Goal: Task Accomplishment & Management: Complete application form

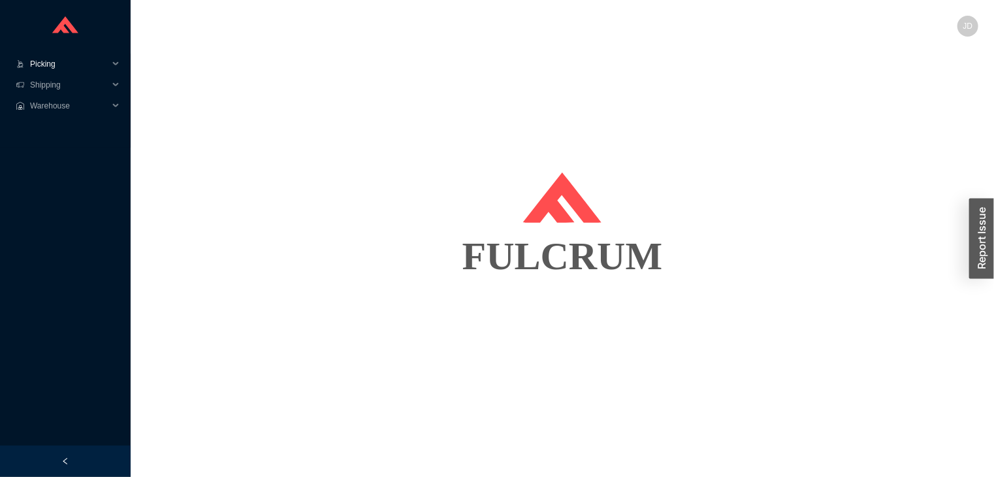
click at [65, 57] on span "Picking" at bounding box center [69, 64] width 78 height 21
click at [65, 90] on link "Start Pick" at bounding box center [47, 84] width 33 height 9
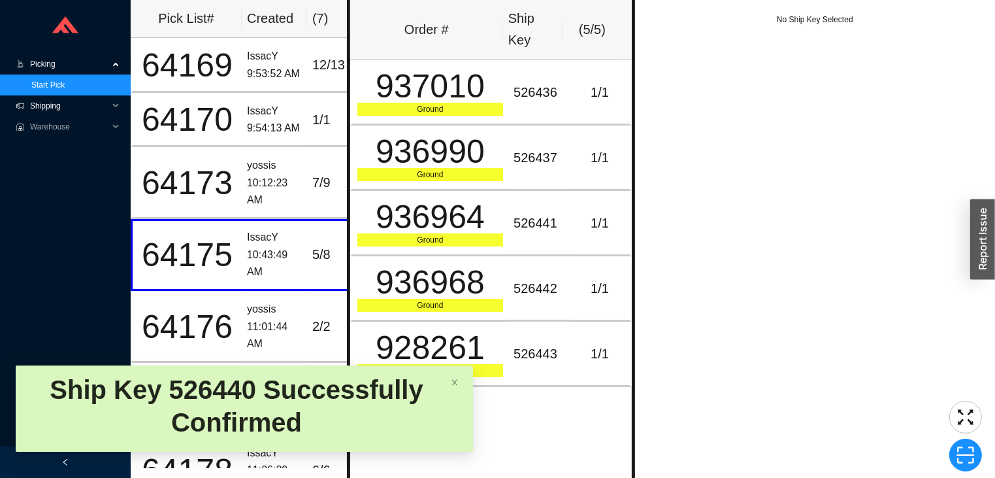
click at [56, 107] on span "Shipping" at bounding box center [69, 105] width 78 height 21
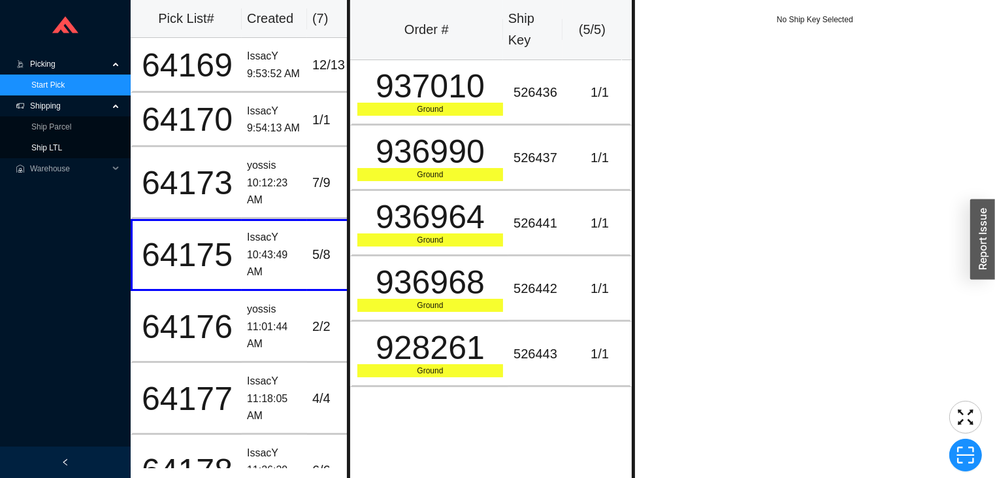
click at [42, 147] on link "Ship LTL" at bounding box center [46, 147] width 31 height 9
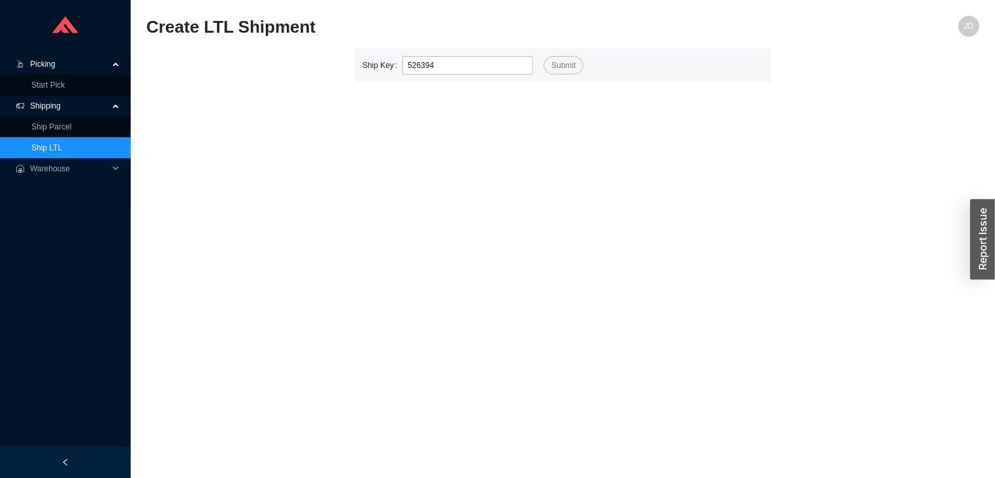
type input "526394"
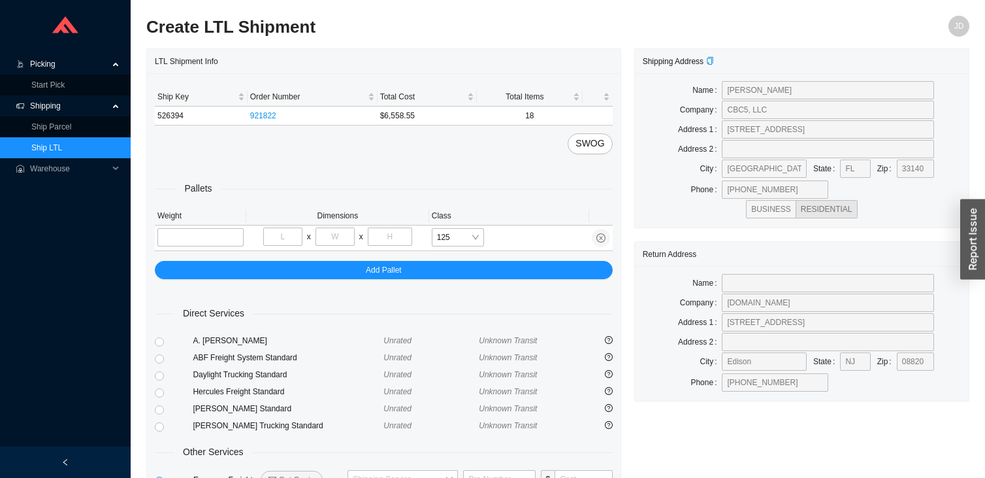
type input "7"
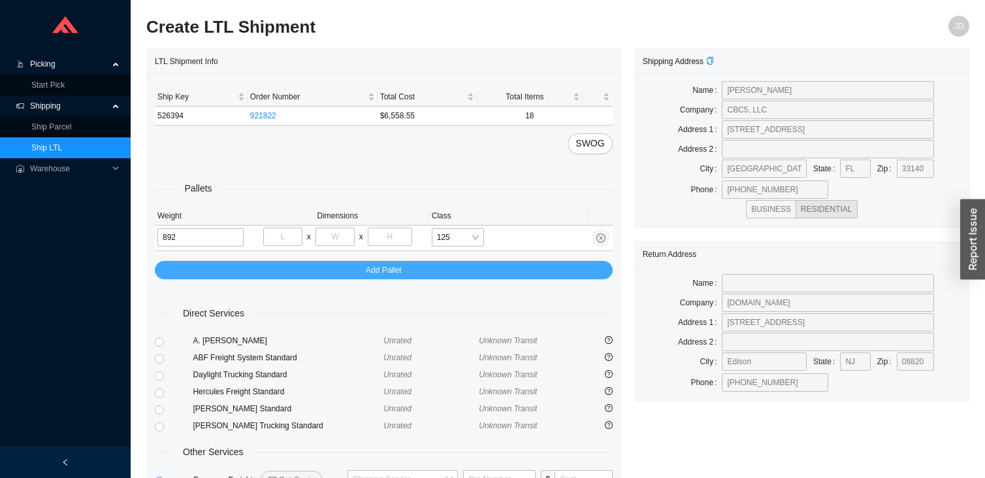
type input "892"
click at [345, 267] on button "Add Pallet" at bounding box center [384, 270] width 458 height 18
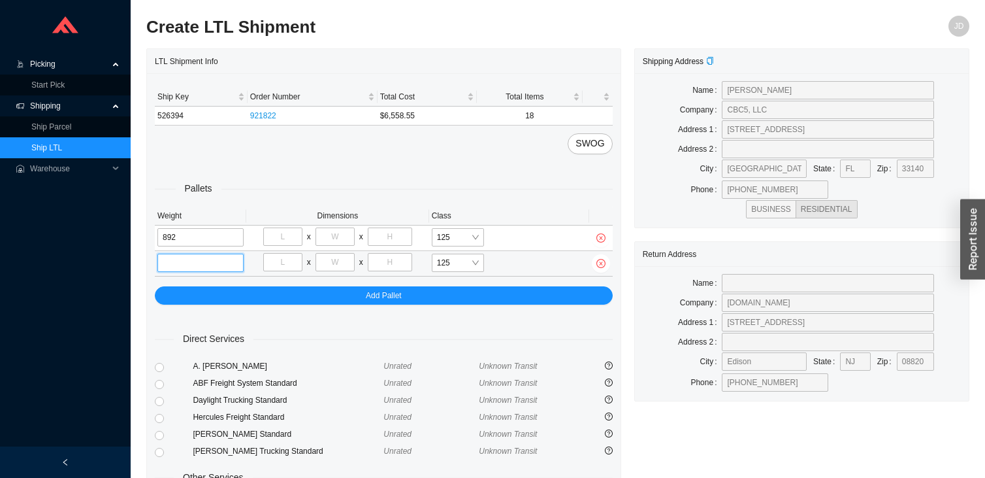
click at [217, 269] on input "tel" at bounding box center [200, 263] width 86 height 18
type input "392"
click at [285, 229] on input "tel" at bounding box center [282, 236] width 39 height 18
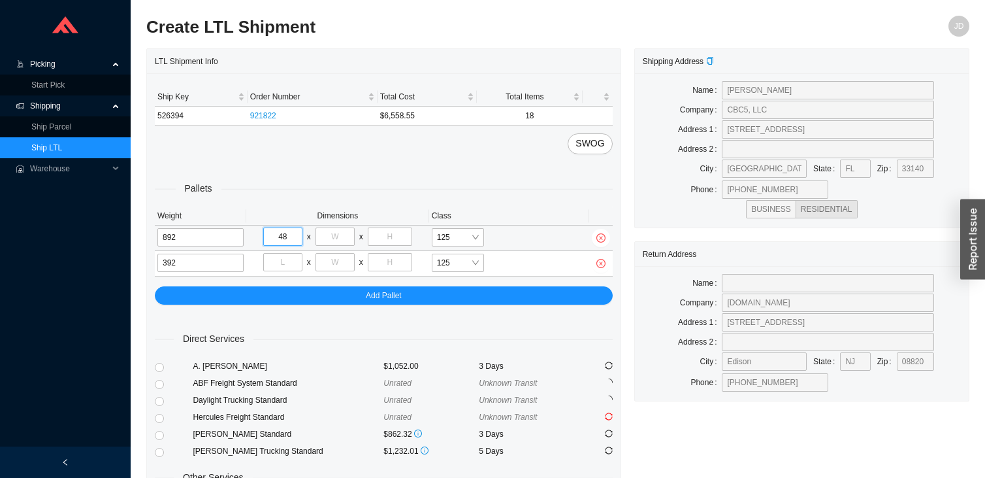
type input "48"
click at [331, 237] on input "tel" at bounding box center [335, 236] width 39 height 18
type input "54"
click at [402, 234] on input "tel" at bounding box center [390, 236] width 44 height 18
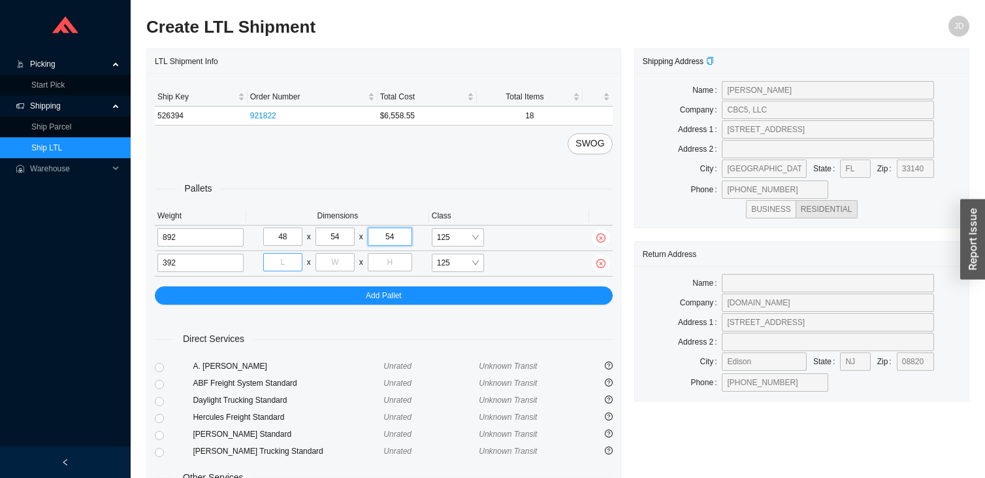
type input "54"
click at [284, 259] on input "tel" at bounding box center [282, 262] width 39 height 18
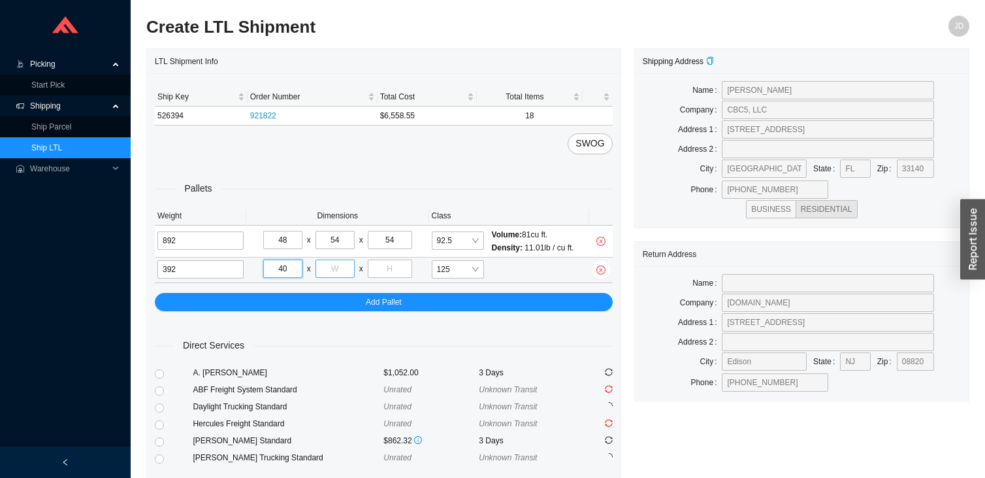
type input "40"
click at [324, 269] on input "tel" at bounding box center [335, 268] width 39 height 18
type input "48"
click at [379, 274] on input "tel" at bounding box center [390, 268] width 44 height 18
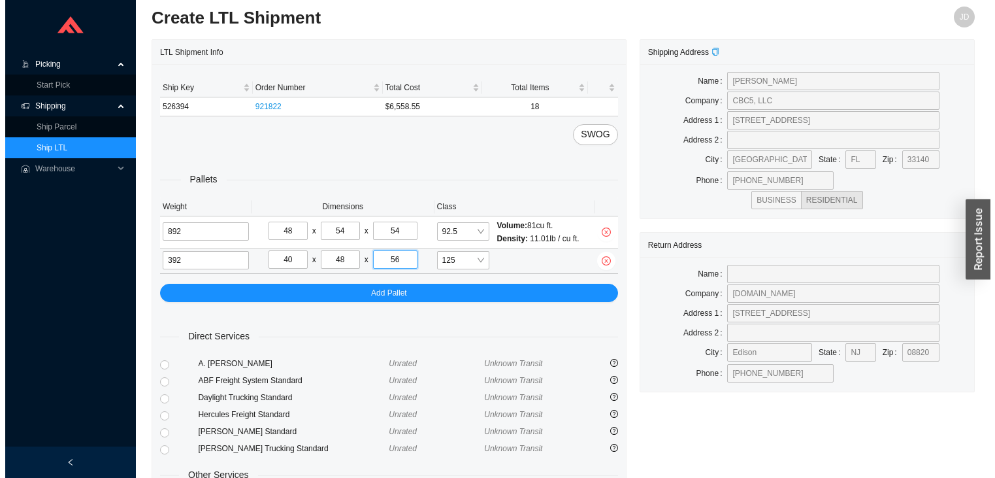
scroll to position [97, 0]
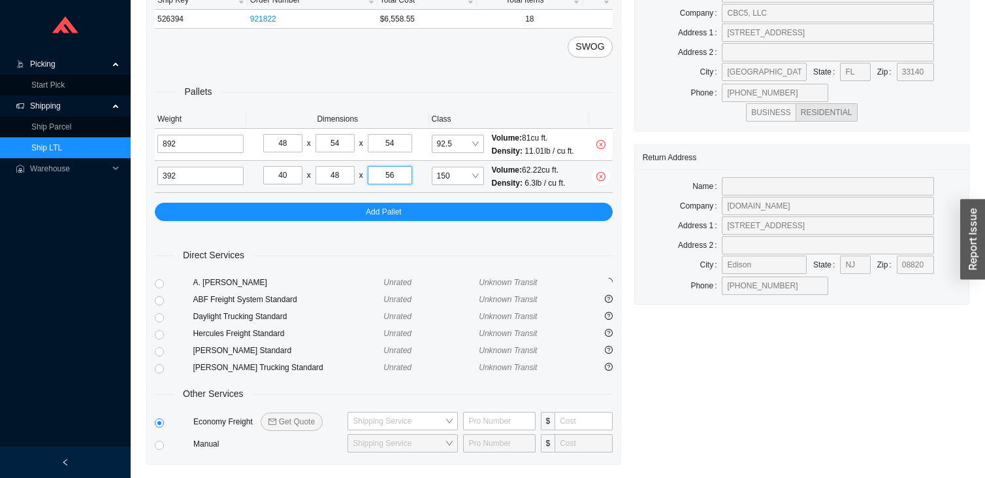
type input "56"
click at [302, 423] on span "Get Quote" at bounding box center [297, 421] width 36 height 13
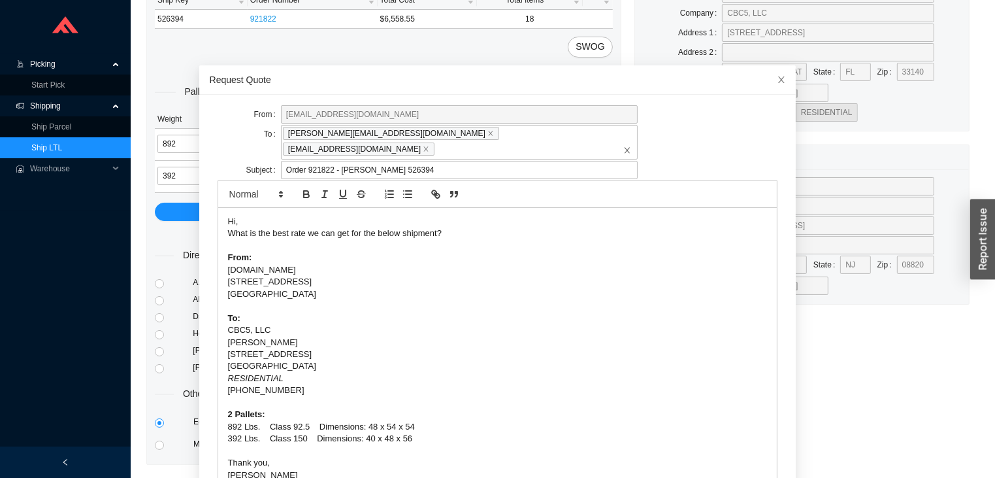
scroll to position [74, 0]
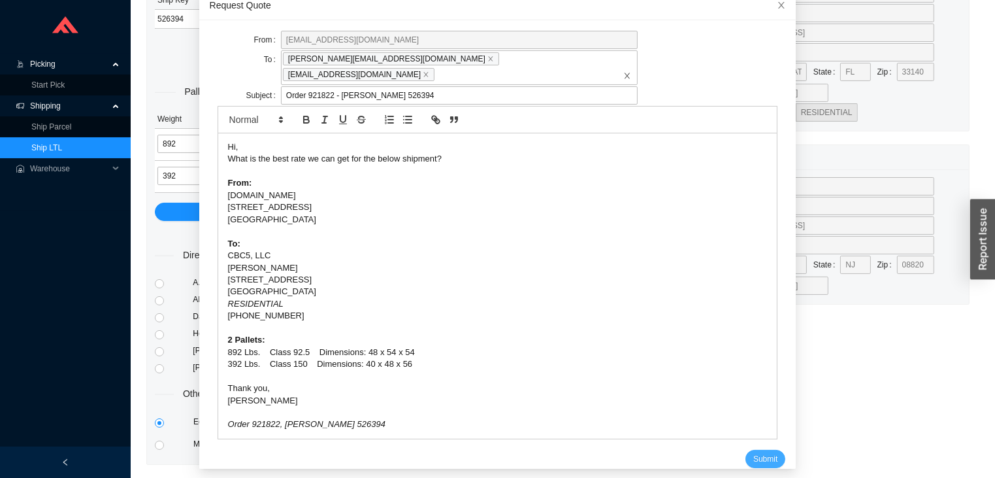
click at [757, 452] on span "Submit" at bounding box center [765, 458] width 24 height 13
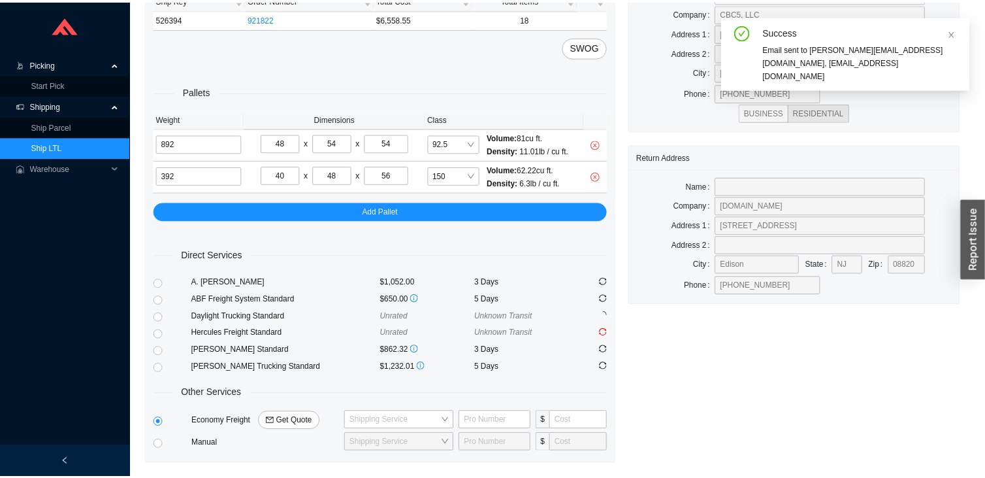
scroll to position [0, 0]
